Goal: Task Accomplishment & Management: Complete application form

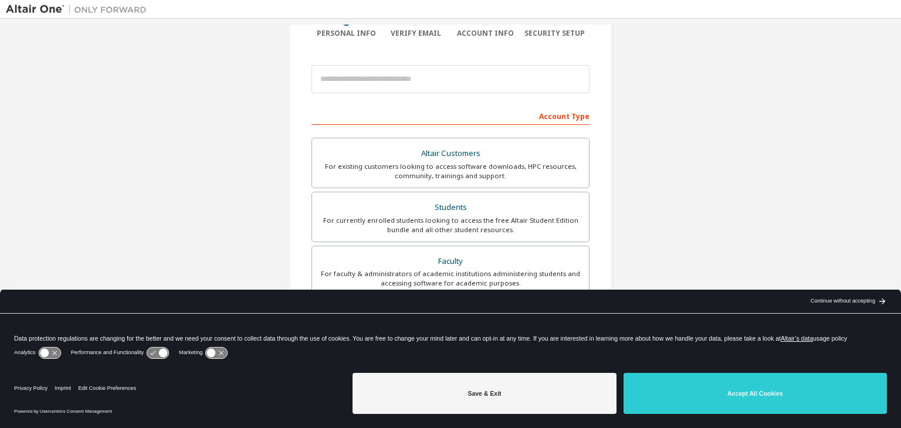
scroll to position [117, 0]
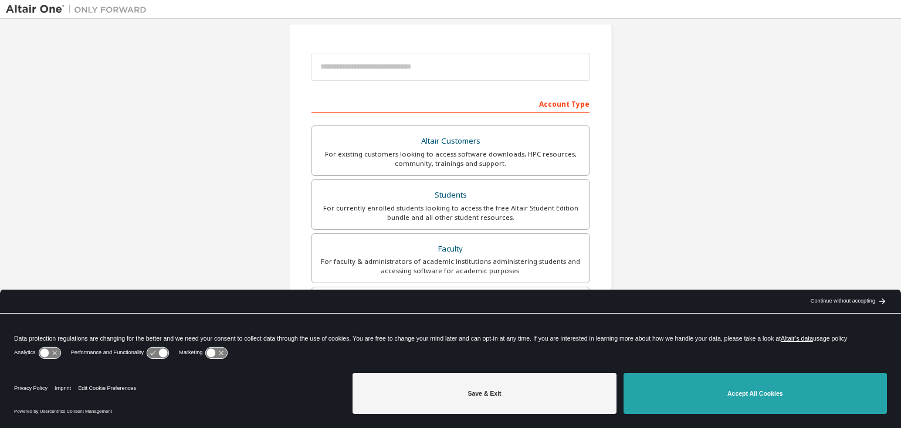
click at [728, 395] on button "Accept All Cookies" at bounding box center [754, 393] width 263 height 41
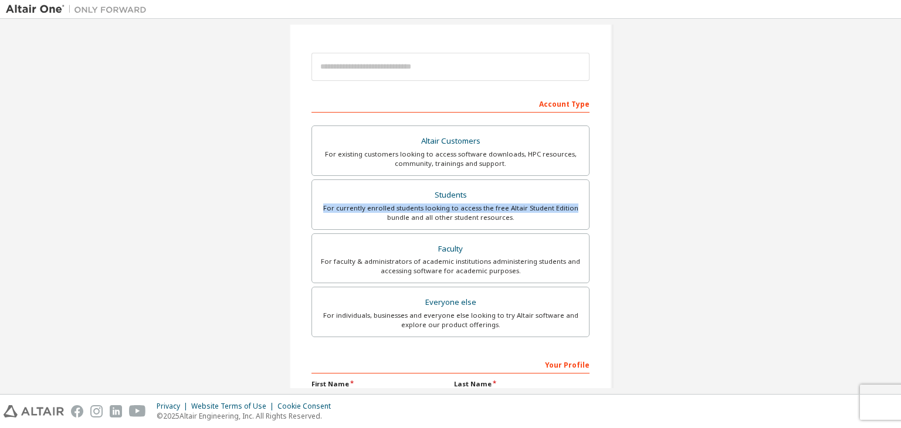
drag, startPoint x: 467, startPoint y: 198, endPoint x: 663, endPoint y: 205, distance: 196.0
click at [663, 205] on div "Create an Altair One Account For Free Trials, Licenses, Downloads, Learning & D…" at bounding box center [450, 217] width 889 height 621
click at [658, 216] on div "Create an Altair One Account For Free Trials, Licenses, Downloads, Learning & D…" at bounding box center [450, 217] width 889 height 621
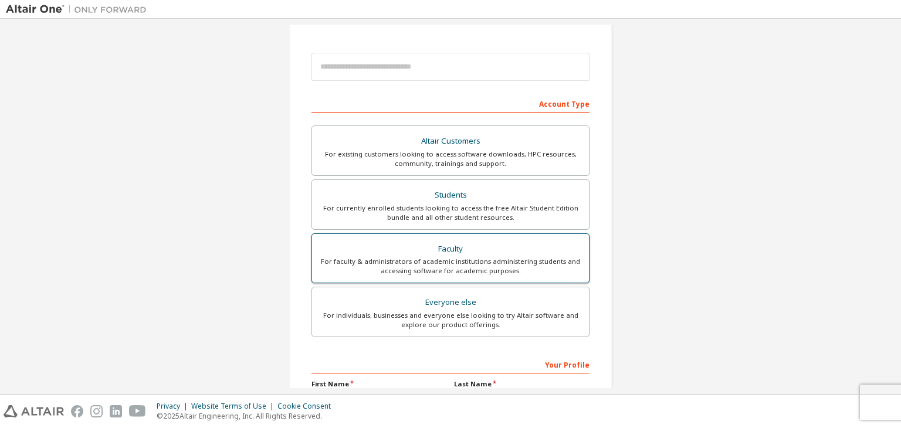
click at [537, 250] on div "Faculty" at bounding box center [450, 249] width 263 height 16
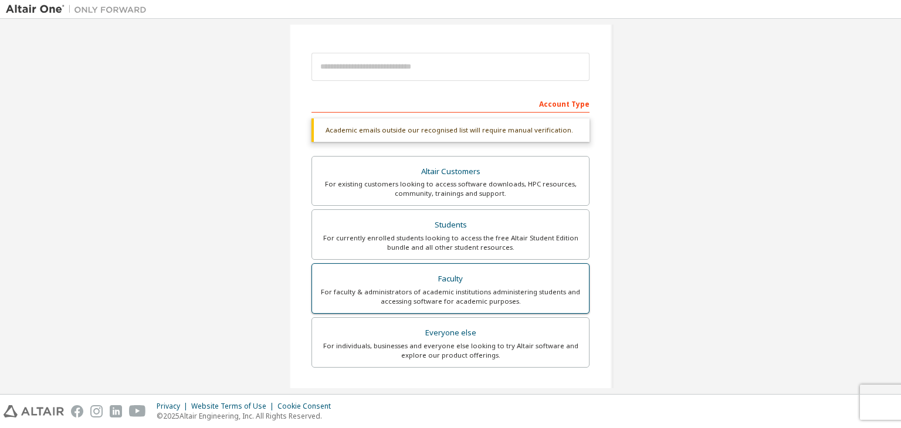
click at [535, 282] on div "Faculty" at bounding box center [450, 279] width 263 height 16
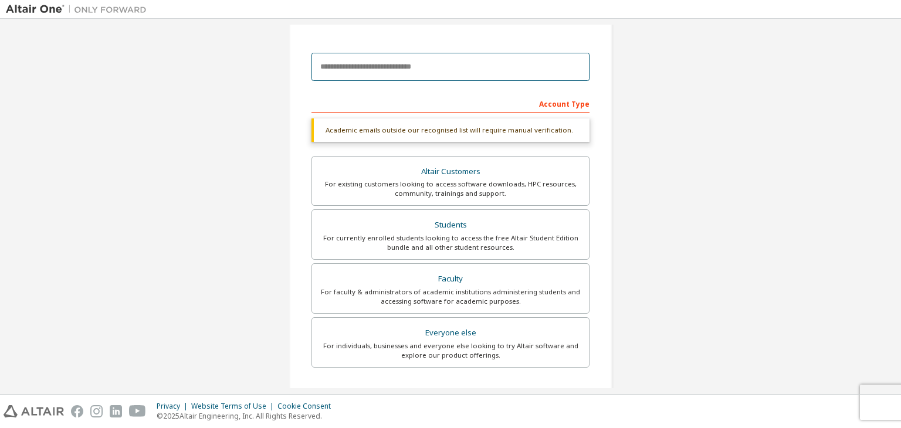
click at [467, 61] on input "email" at bounding box center [450, 67] width 278 height 28
type input "**********"
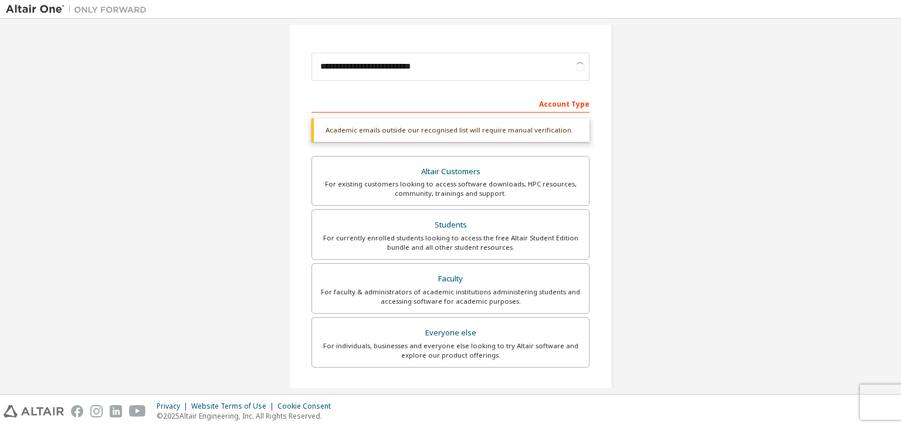
click at [647, 77] on div "**********" at bounding box center [450, 232] width 889 height 651
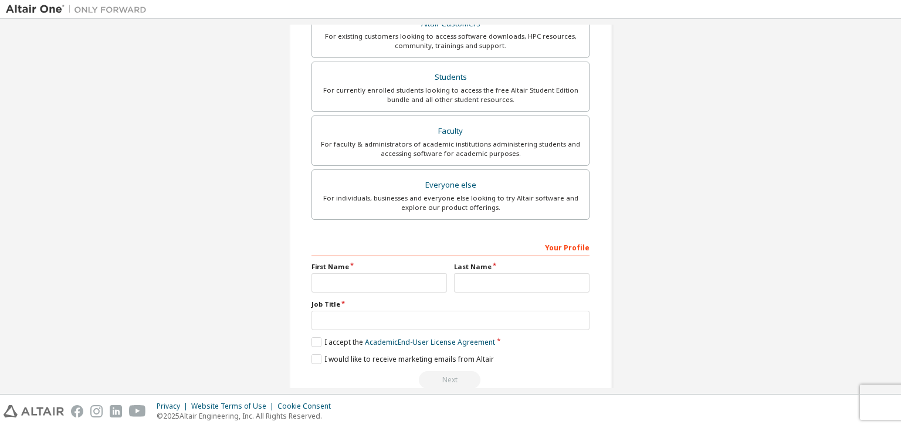
scroll to position [286, 0]
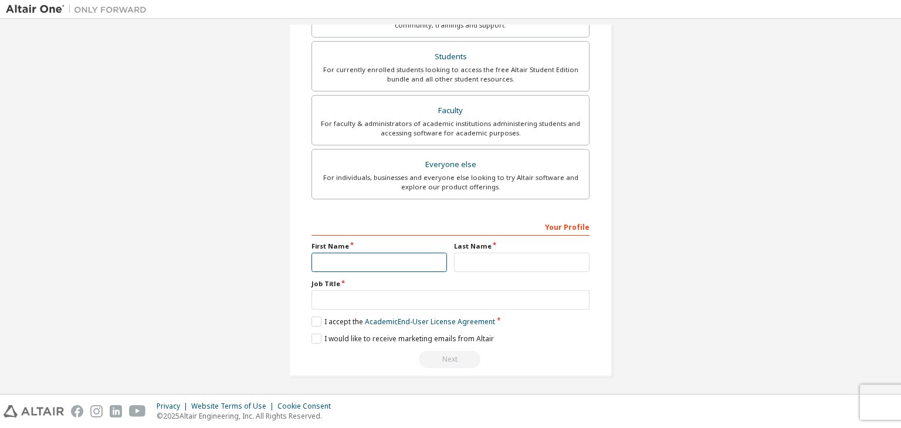
click at [332, 264] on input "text" at bounding box center [378, 262] width 135 height 19
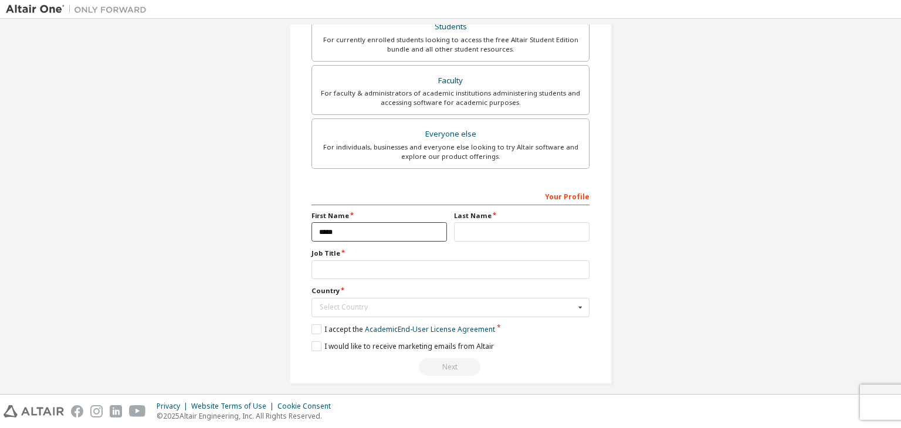
scroll to position [256, 0]
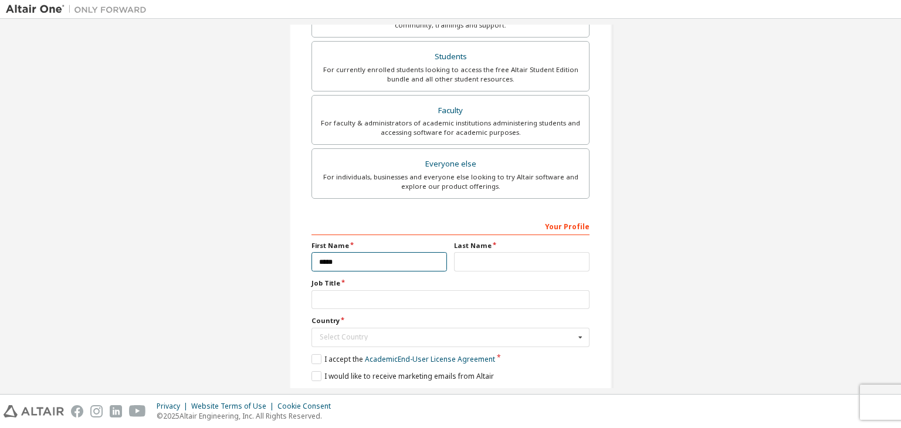
type input "*****"
click at [491, 260] on input "text" at bounding box center [521, 261] width 135 height 19
type input "*******"
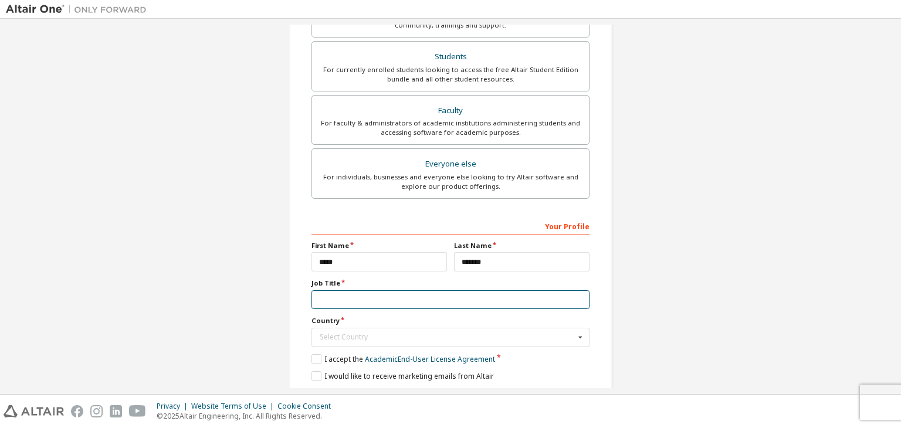
click at [410, 304] on input "text" at bounding box center [450, 299] width 278 height 19
type input "*******"
click at [398, 341] on input "text" at bounding box center [451, 337] width 277 height 18
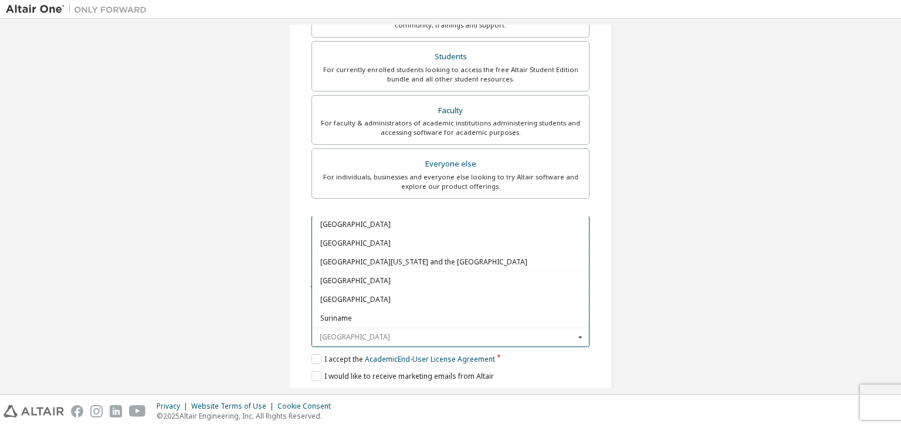
scroll to position [3694, 0]
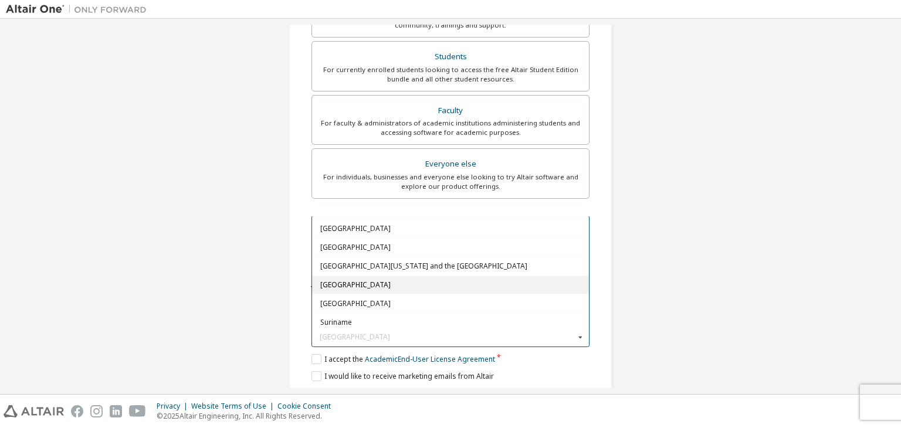
click at [365, 281] on span "[GEOGRAPHIC_DATA]" at bounding box center [450, 284] width 261 height 7
type input "***"
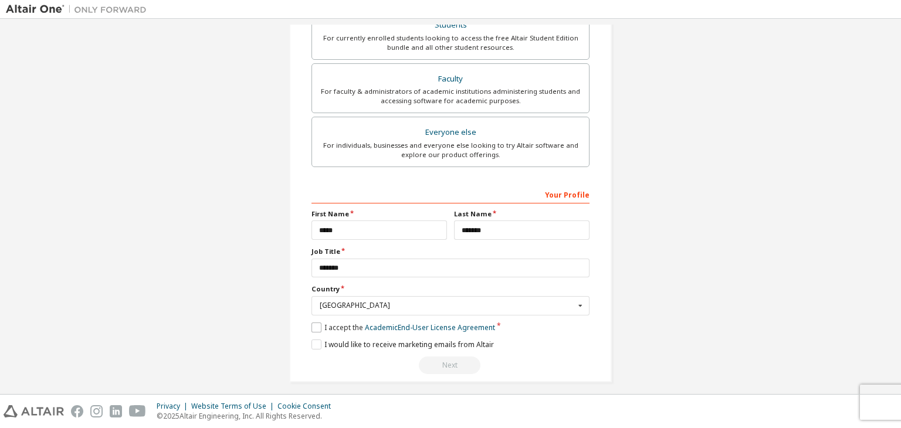
scroll to position [293, 0]
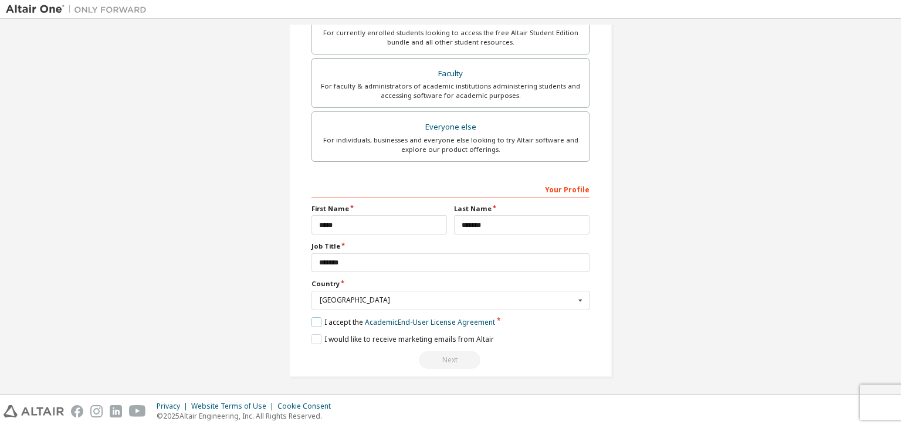
click at [314, 324] on label "I accept the Academic End-User License Agreement" at bounding box center [403, 322] width 184 height 10
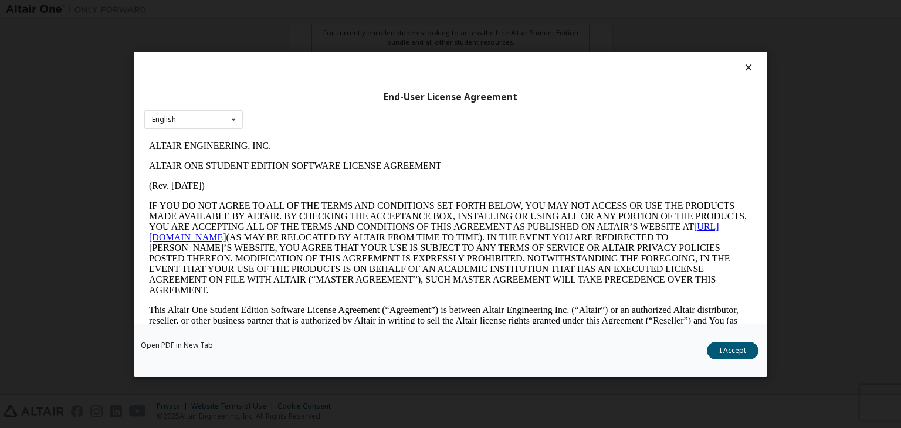
scroll to position [0, 0]
click at [735, 347] on button "I Accept" at bounding box center [733, 351] width 52 height 18
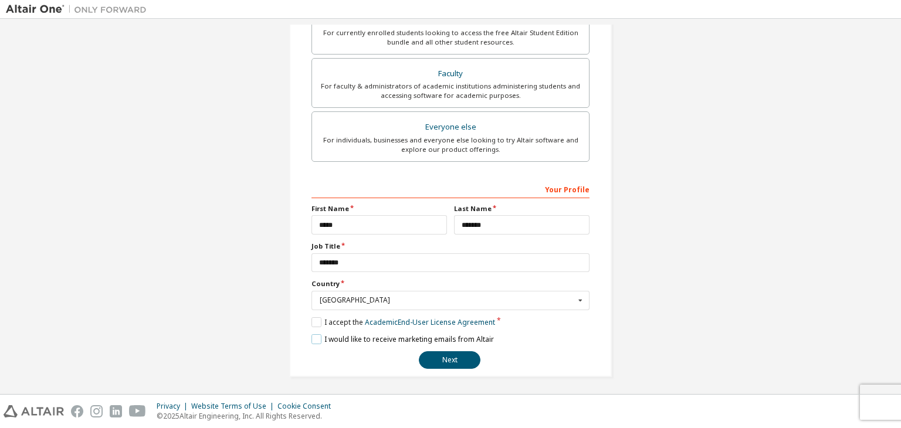
click at [317, 338] on label "I would like to receive marketing emails from Altair" at bounding box center [402, 339] width 182 height 10
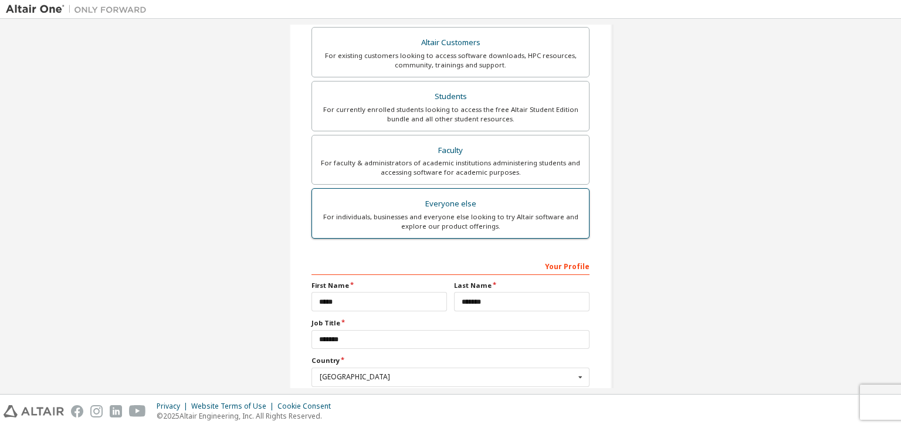
scroll to position [293, 0]
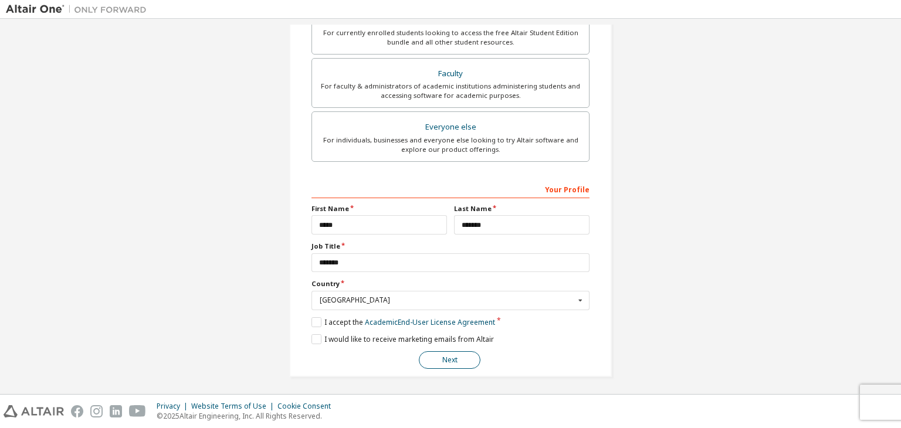
click at [454, 358] on button "Next" at bounding box center [450, 360] width 62 height 18
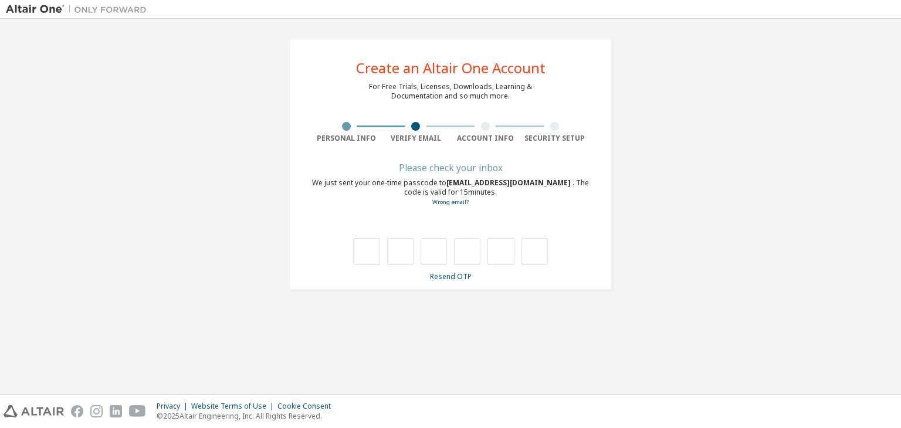
scroll to position [0, 0]
type input "*"
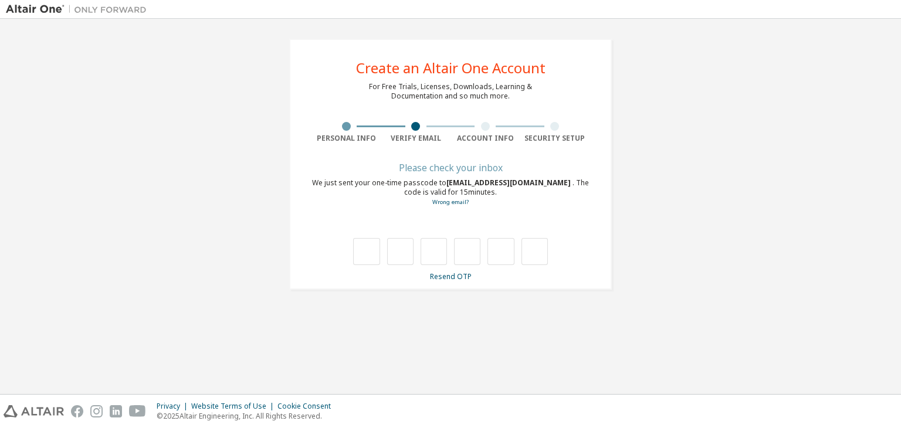
type input "*"
